Goal: Information Seeking & Learning: Learn about a topic

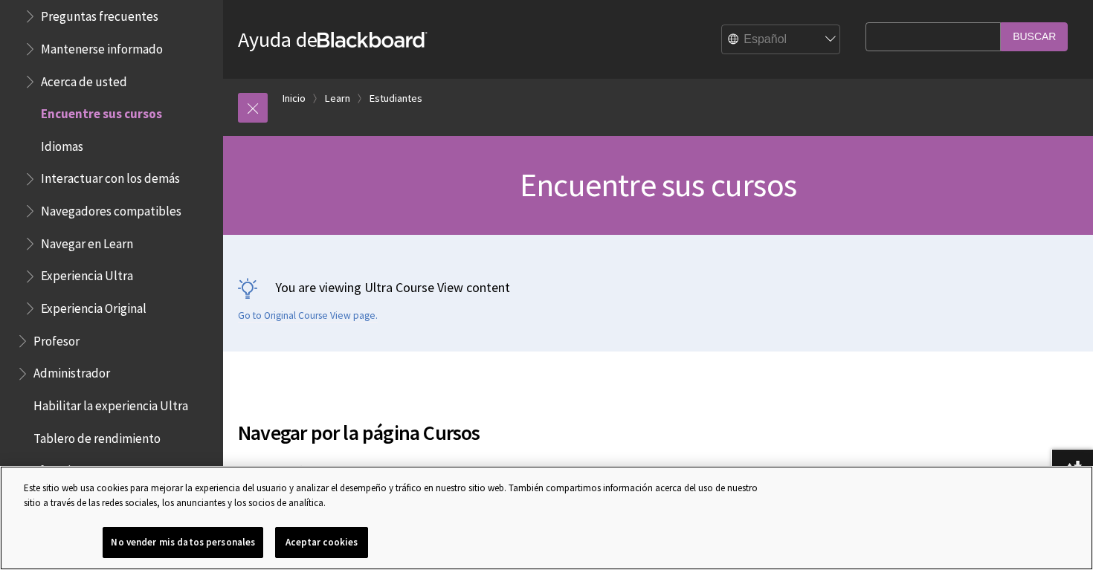
click at [237, 547] on button "No vender mis datos personales" at bounding box center [183, 542] width 161 height 31
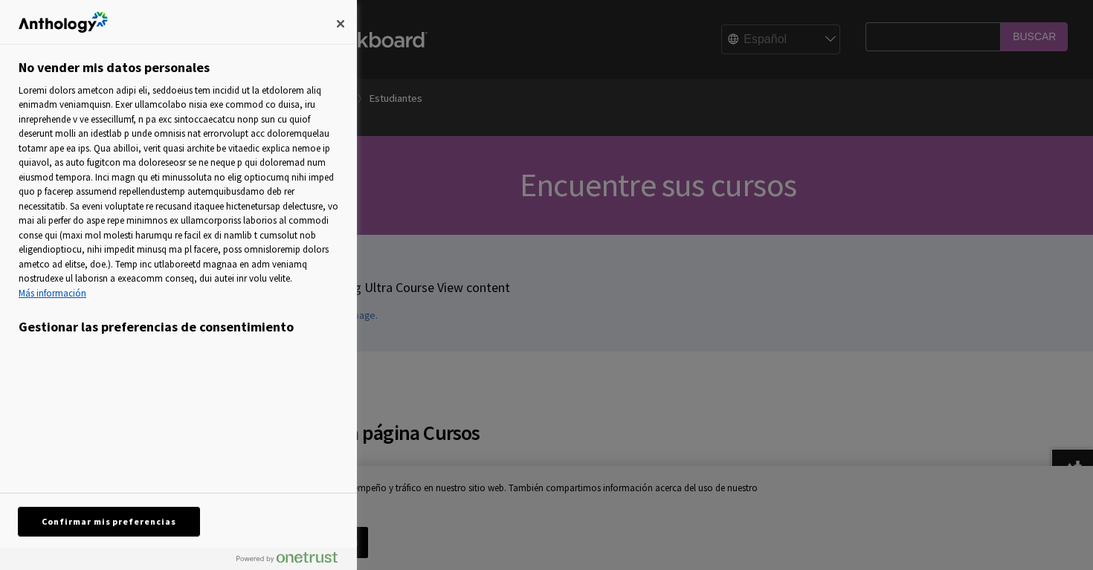
click at [176, 530] on button "Confirmar mis preferencias" at bounding box center [109, 522] width 181 height 28
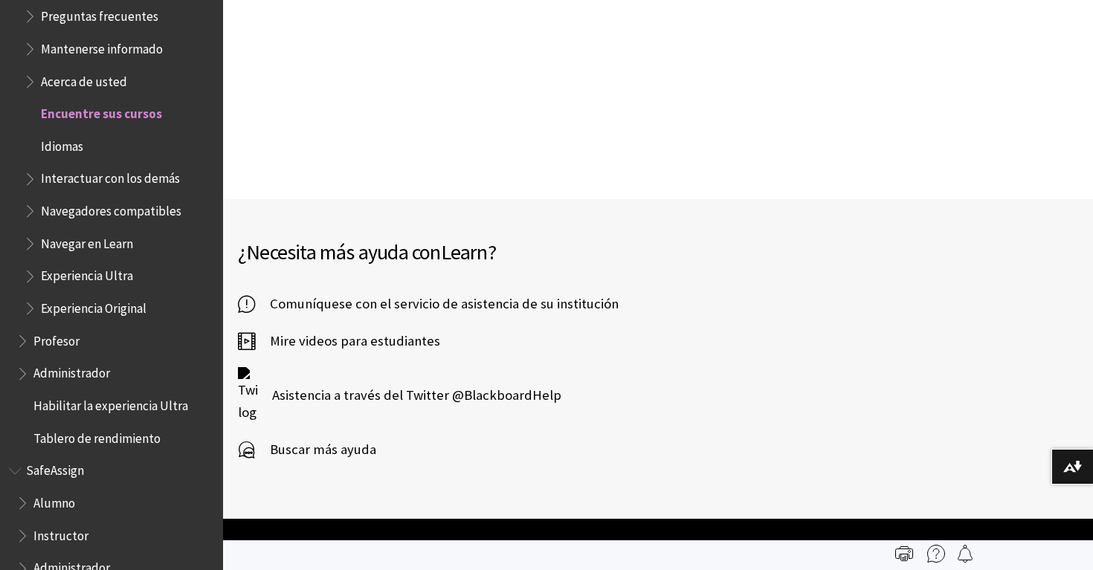
scroll to position [3309, 0]
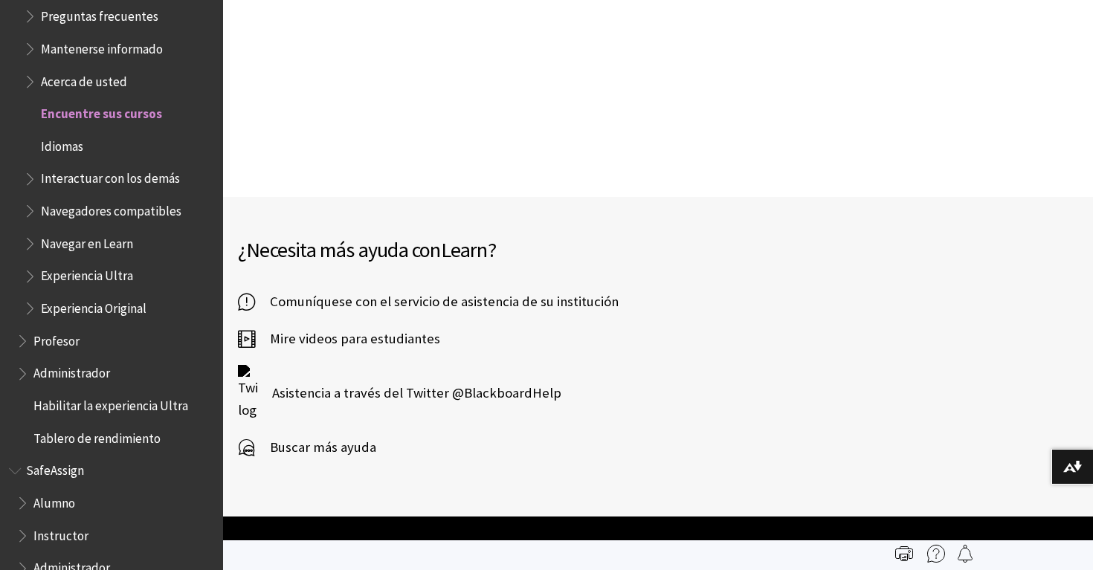
click at [343, 436] on span "Buscar más ayuda" at bounding box center [315, 447] width 121 height 22
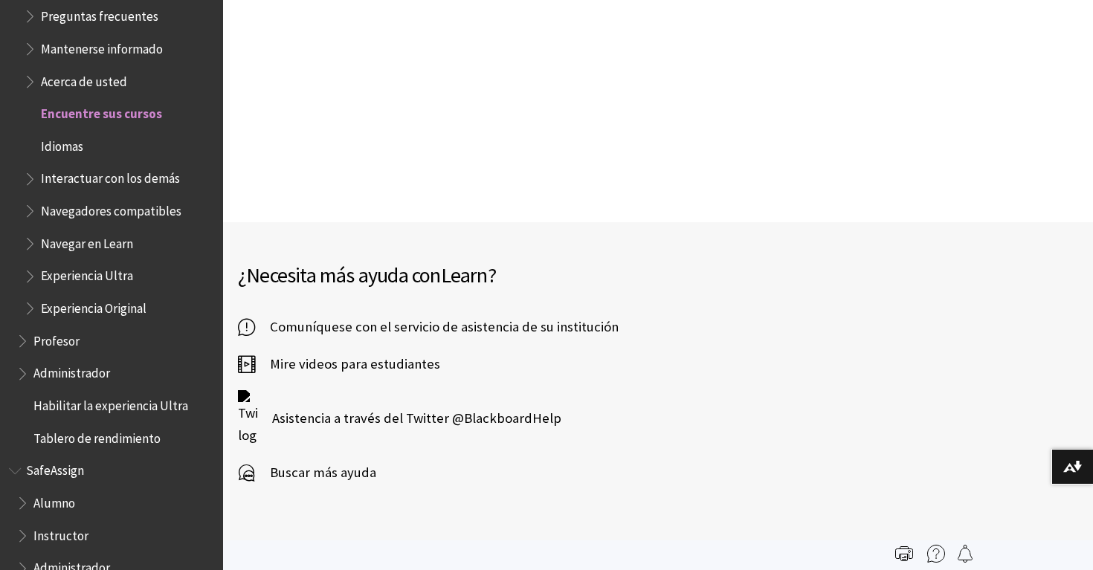
scroll to position [3285, 0]
click at [400, 352] on span "Mire videos para estudiantes" at bounding box center [347, 363] width 185 height 22
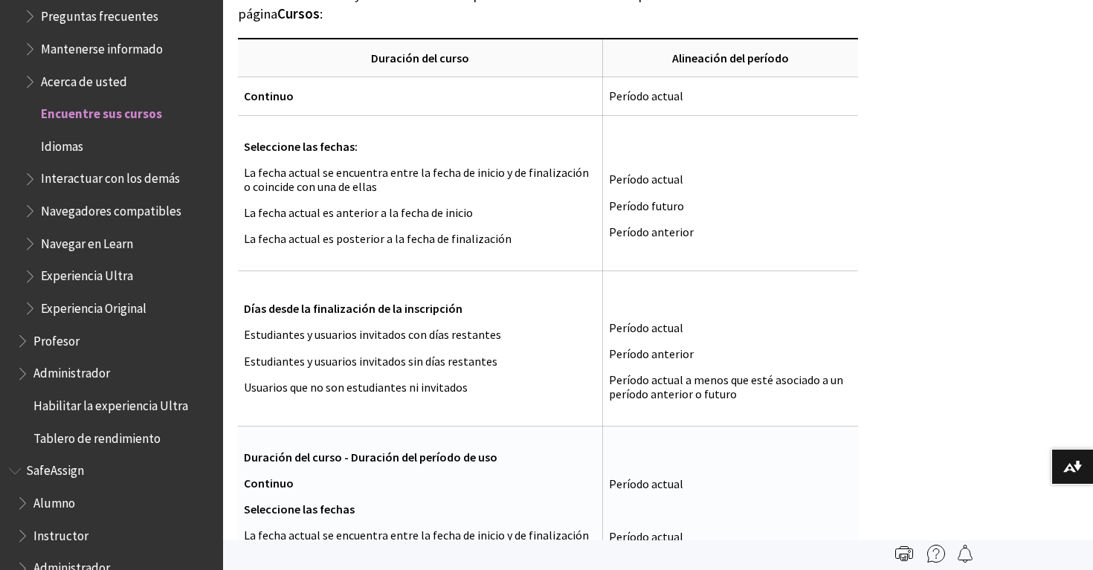
scroll to position [1410, 0]
click at [36, 329] on span "Profesor" at bounding box center [56, 339] width 46 height 20
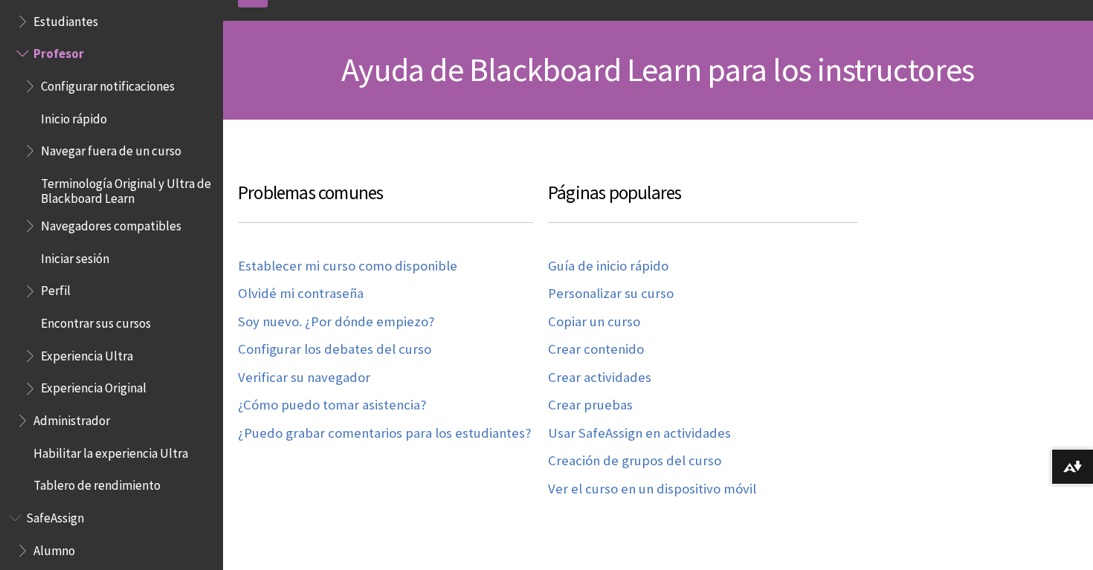
scroll to position [116, 0]
click at [65, 279] on span "Perfil" at bounding box center [56, 289] width 30 height 20
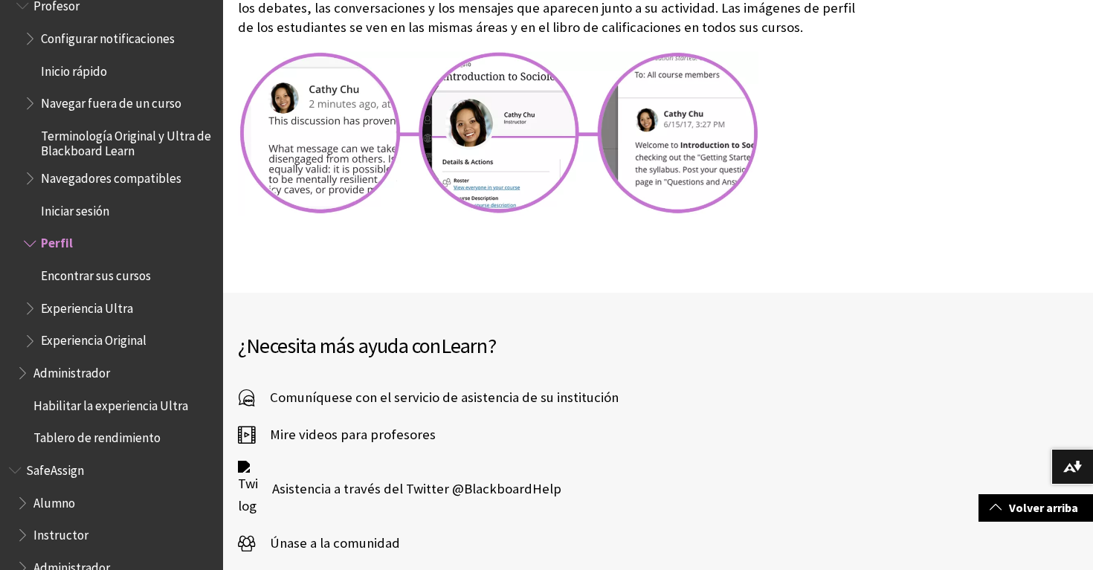
scroll to position [2285, 0]
click at [57, 491] on span "Alumno" at bounding box center [54, 501] width 42 height 20
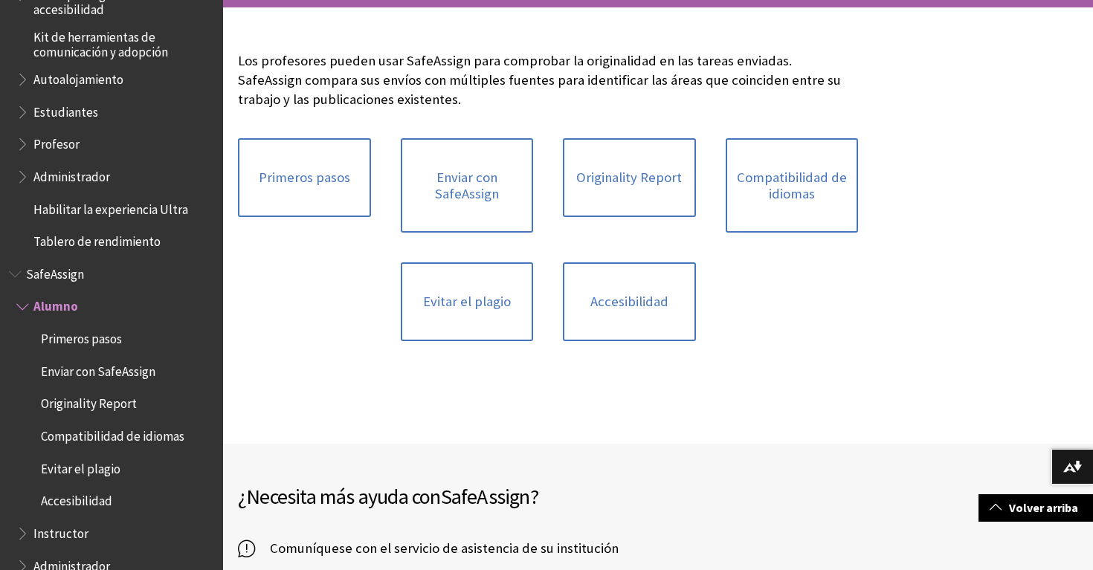
scroll to position [226, 0]
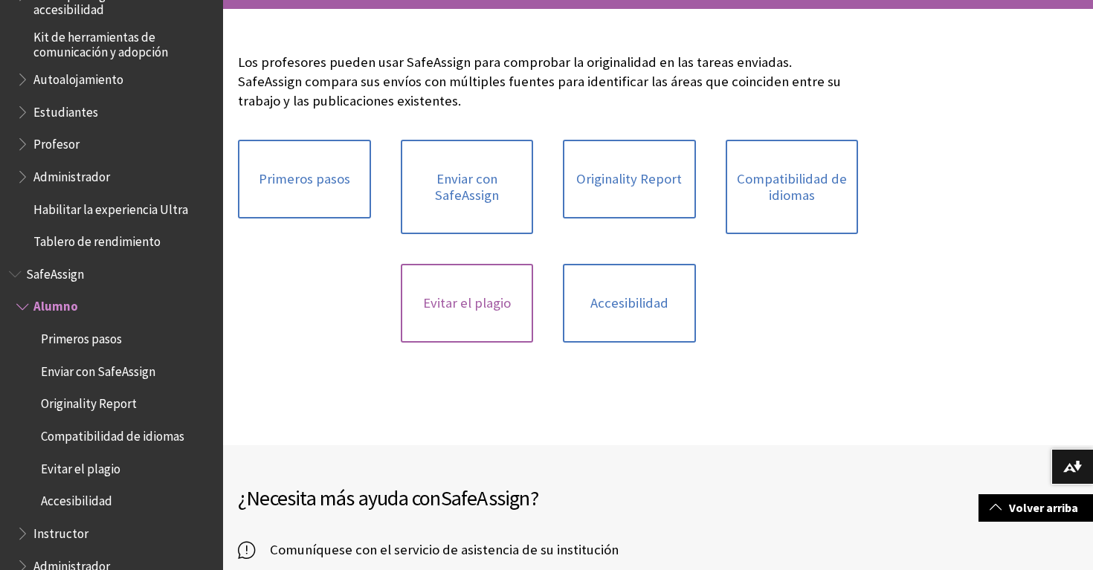
click at [452, 307] on link "Evitar el plagio" at bounding box center [467, 303] width 133 height 79
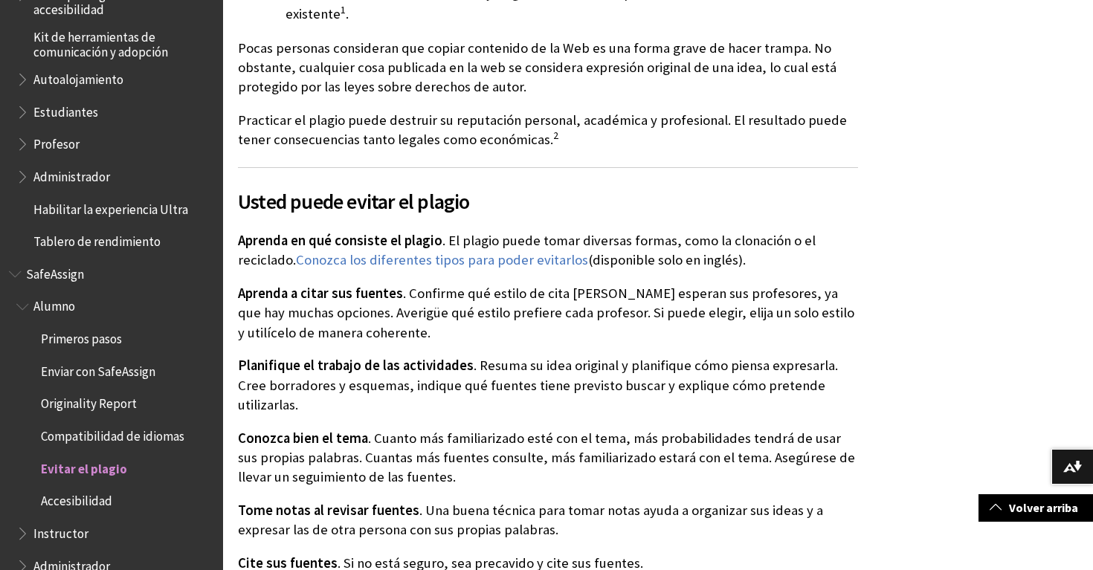
scroll to position [463, 0]
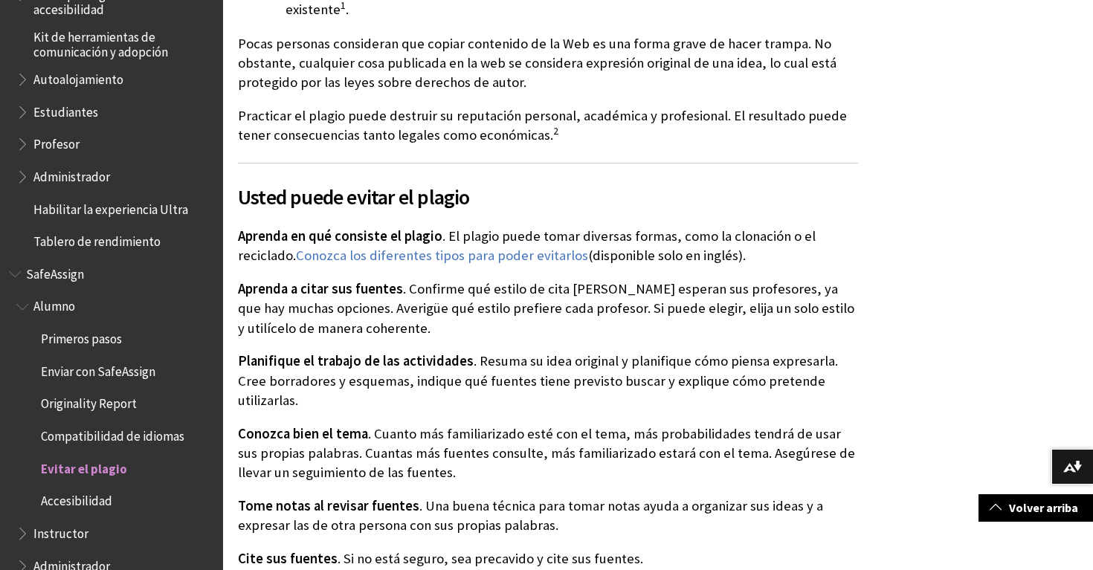
click at [57, 327] on span "Primeros pasos" at bounding box center [119, 338] width 190 height 25
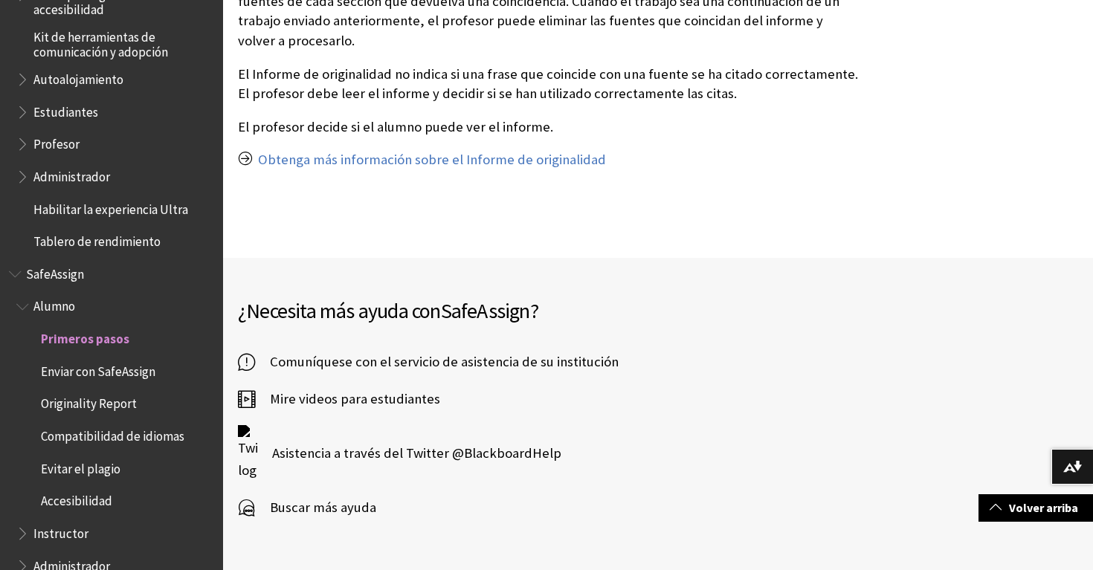
scroll to position [1213, 0]
click at [52, 521] on span "Instructor" at bounding box center [60, 531] width 55 height 20
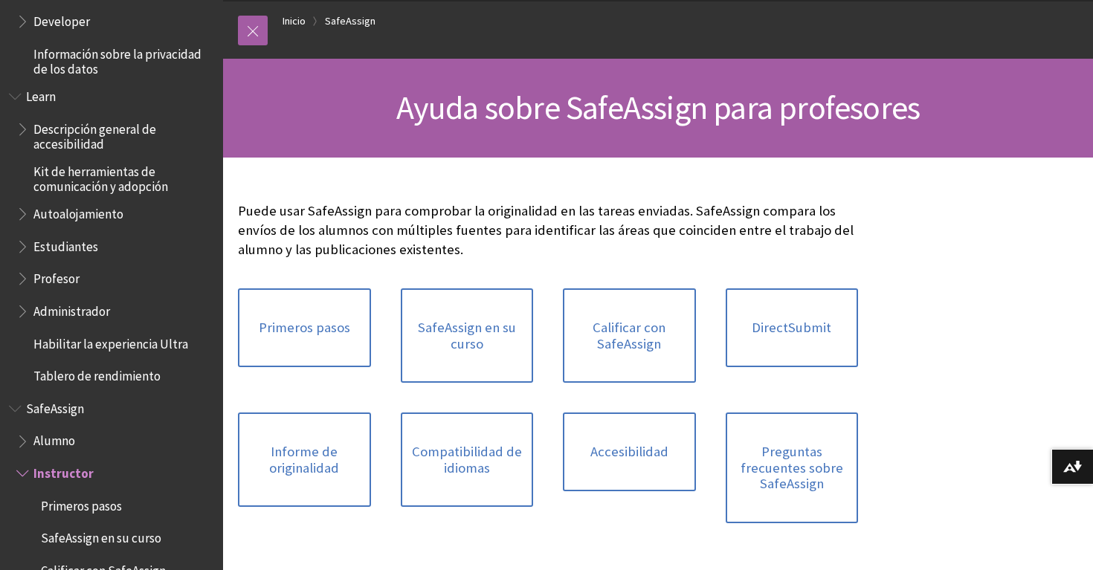
scroll to position [1049, 0]
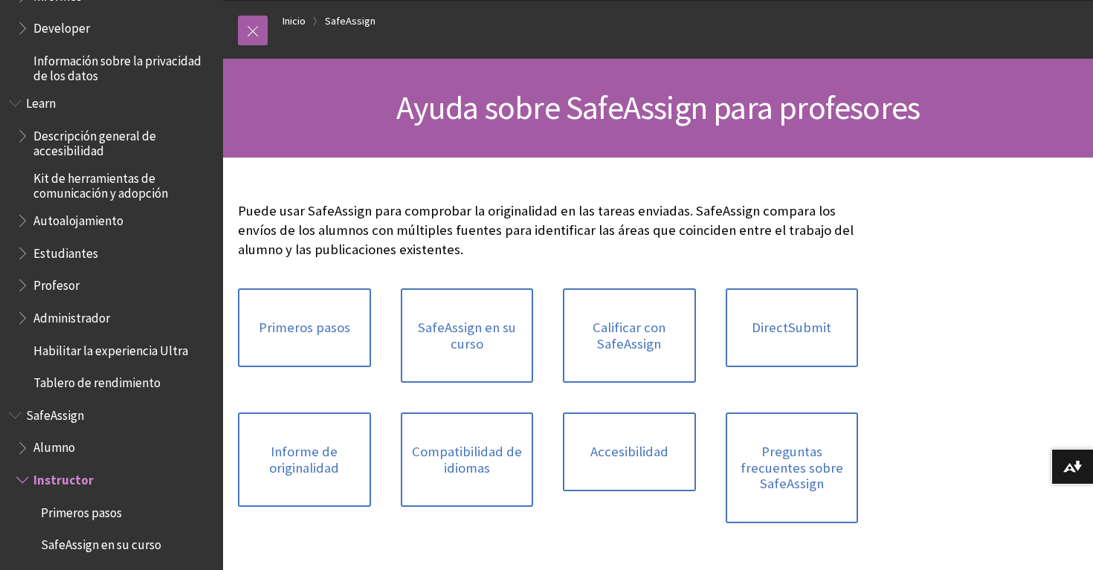
click at [85, 241] on span "Estudiantes" at bounding box center [65, 251] width 65 height 20
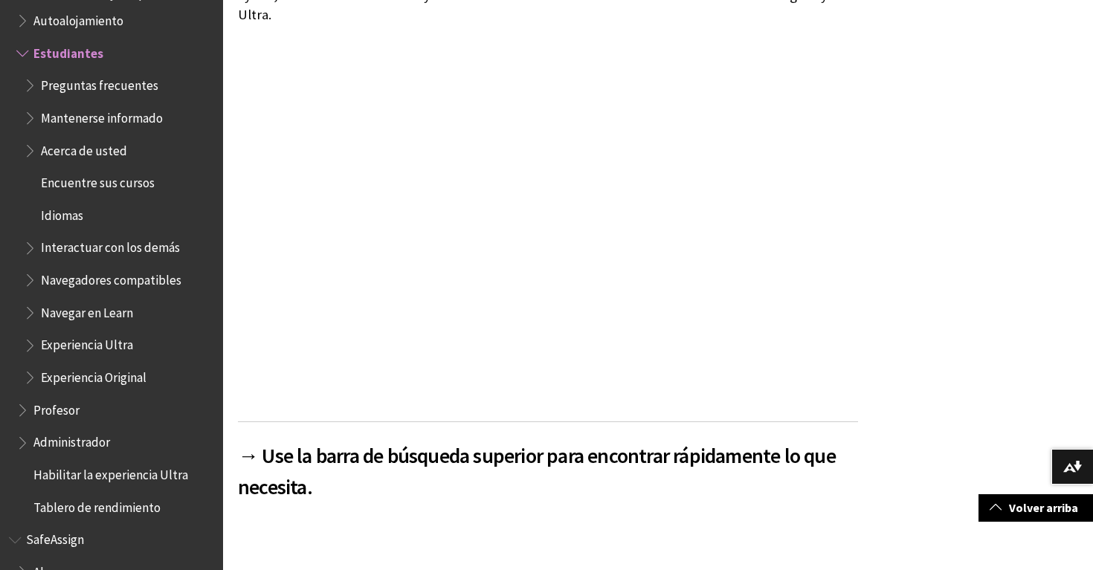
scroll to position [297, 0]
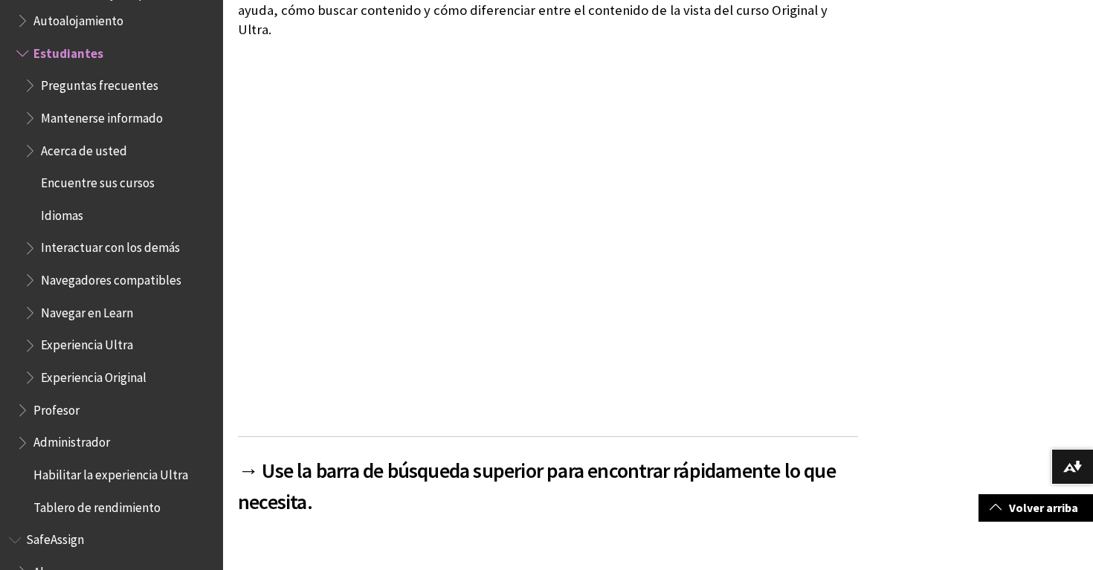
click at [126, 73] on span "Preguntas frecuentes" at bounding box center [99, 83] width 117 height 20
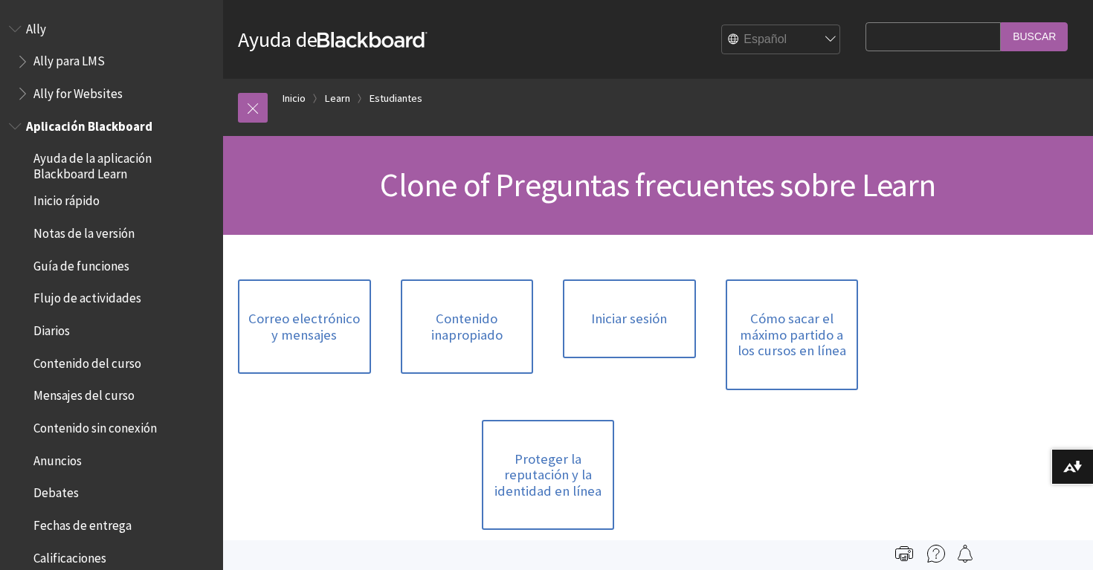
click at [85, 135] on span "Aplicación Blackboard" at bounding box center [111, 126] width 205 height 25
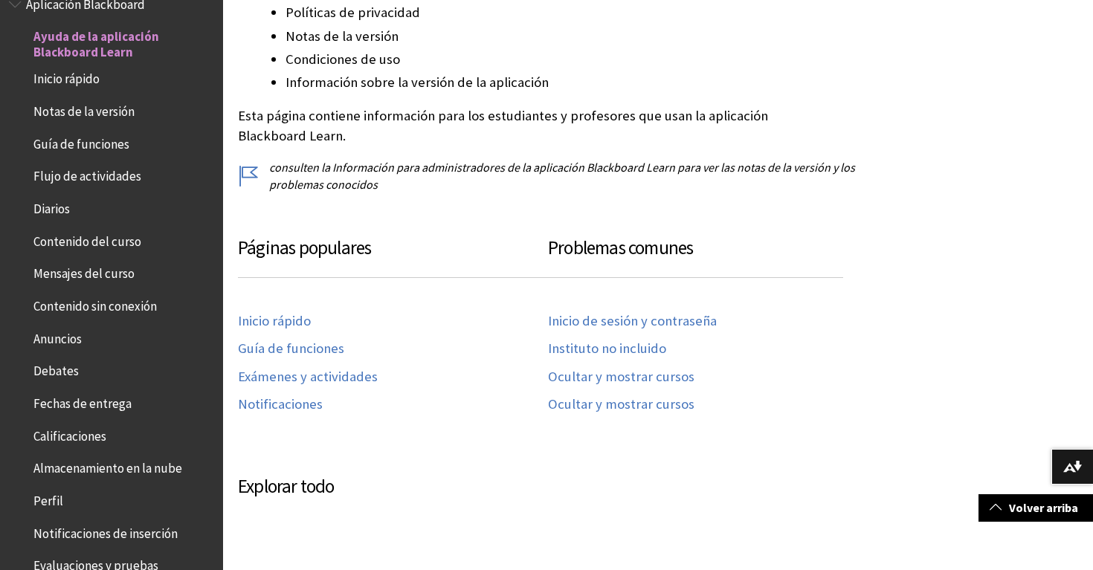
scroll to position [544, 0]
click at [294, 339] on link "Guía de funciones" at bounding box center [291, 347] width 106 height 17
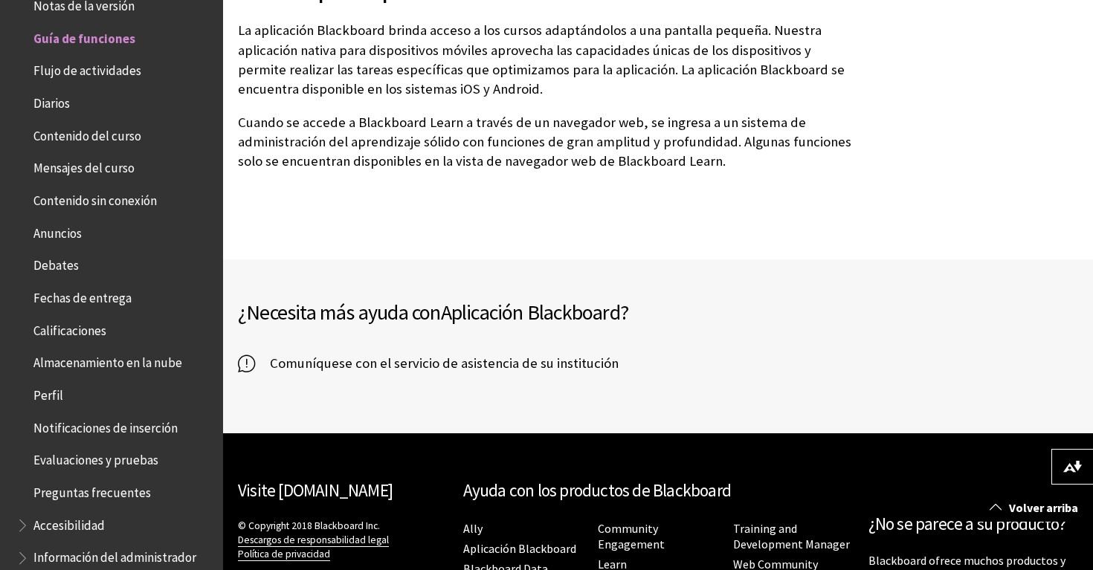
scroll to position [3667, 0]
